Goal: Transaction & Acquisition: Book appointment/travel/reservation

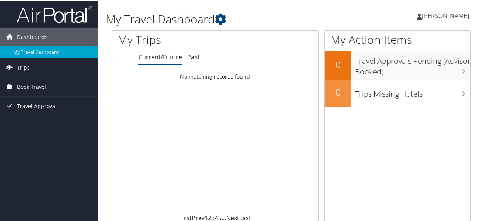
click at [42, 83] on span "Book Travel" at bounding box center [31, 86] width 29 height 19
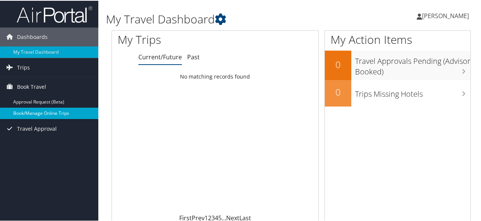
click at [34, 110] on link "Book/Manage Online Trips" at bounding box center [49, 112] width 98 height 11
